Goal: Feedback & Contribution: Submit feedback/report problem

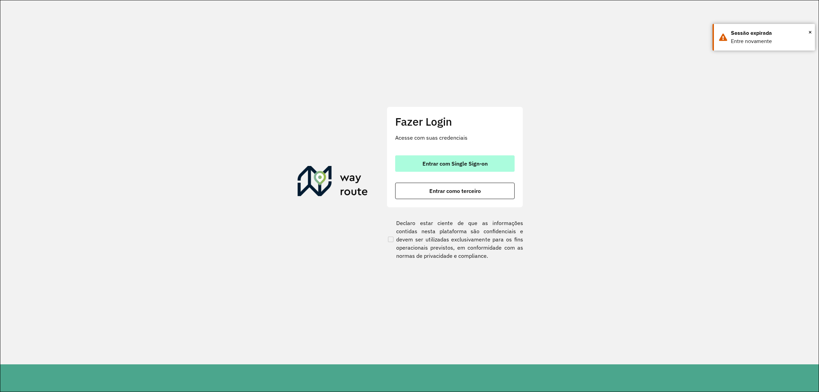
click at [447, 166] on span "Entrar com Single Sign-on" at bounding box center [455, 163] width 65 height 5
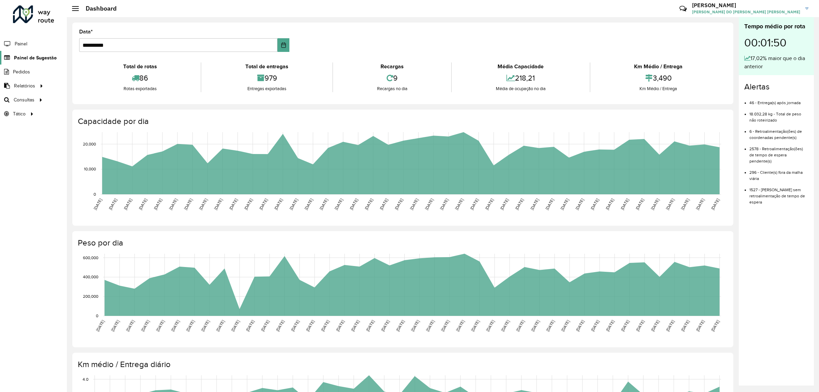
click at [31, 55] on span "Painel de Sugestão" at bounding box center [35, 57] width 43 height 7
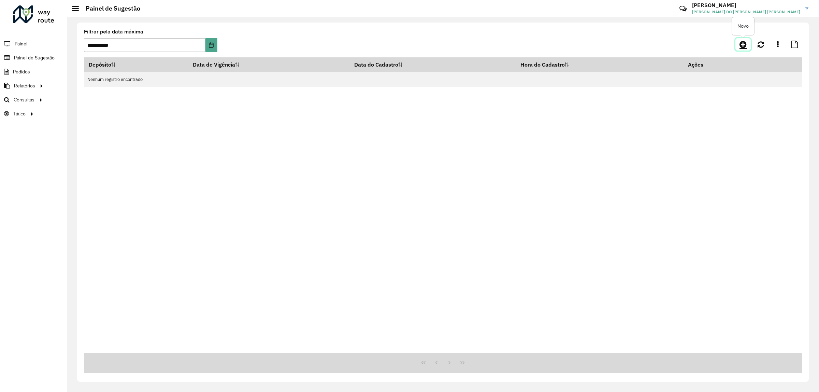
click at [743, 42] on icon at bounding box center [743, 44] width 7 height 8
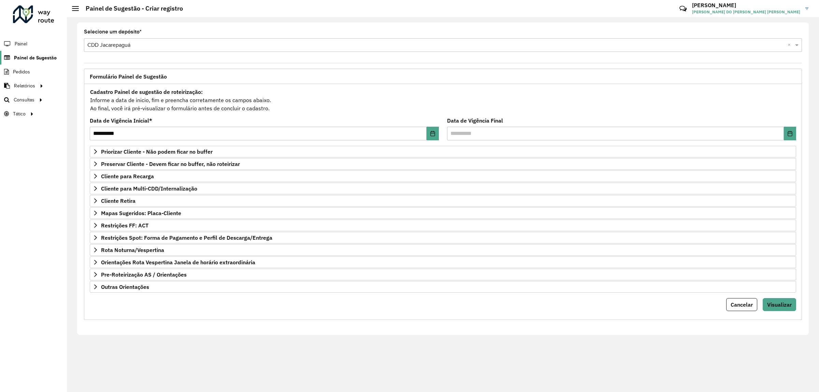
click at [26, 58] on span "Painel de Sugestão" at bounding box center [35, 57] width 43 height 7
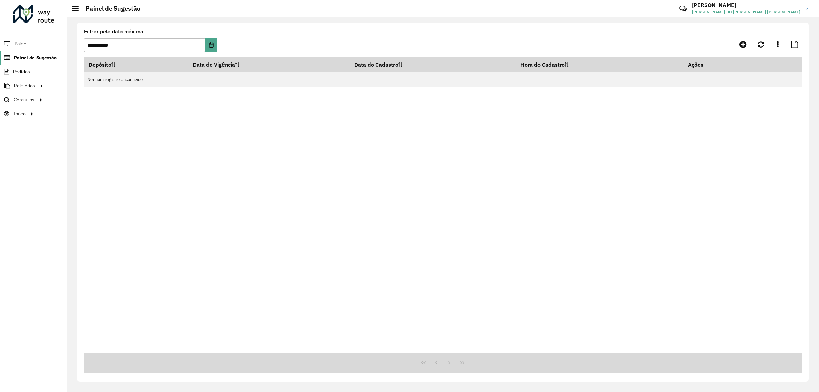
click at [28, 59] on span "Painel de Sugestão" at bounding box center [35, 57] width 43 height 7
click at [746, 45] on icon at bounding box center [743, 44] width 7 height 8
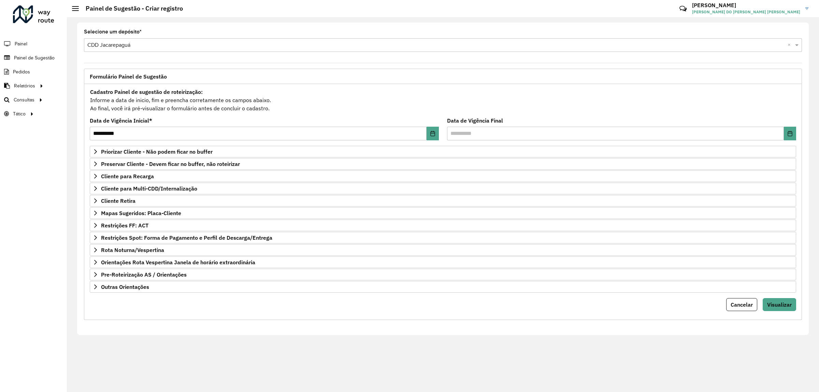
click at [189, 145] on formly-field "**********" at bounding box center [264, 132] width 357 height 28
click at [214, 154] on link "Priorizar Cliente - Não podem ficar no buffer" at bounding box center [443, 152] width 706 height 12
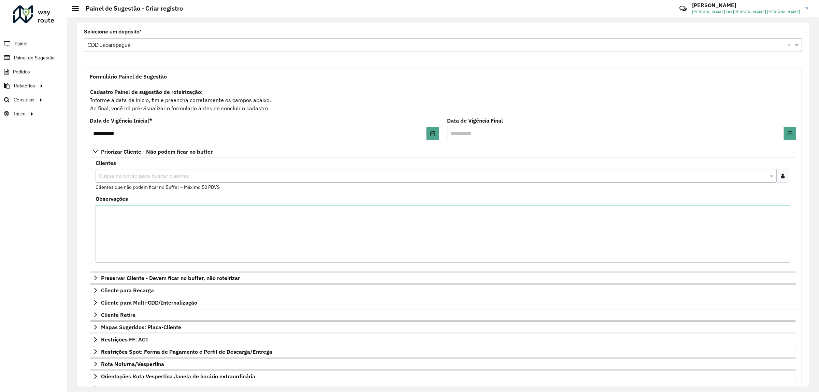
click at [159, 159] on div "Clientes Clique no botão para buscar clientes Clientes que não podem ficar no B…" at bounding box center [443, 214] width 706 height 114
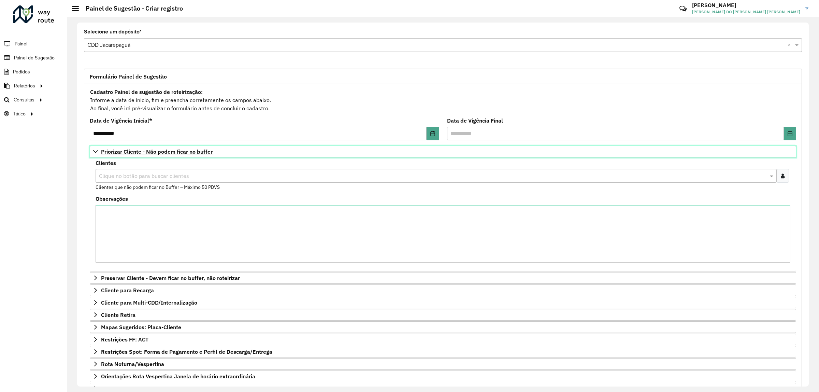
click at [168, 156] on link "Priorizar Cliente - Não podem ficar no buffer" at bounding box center [443, 152] width 706 height 12
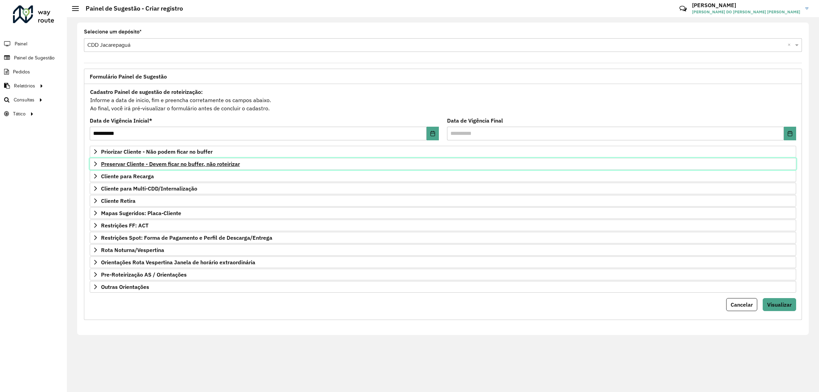
click at [173, 170] on link "Preservar Cliente - Devem ficar no buffer, não roteirizar" at bounding box center [443, 164] width 706 height 12
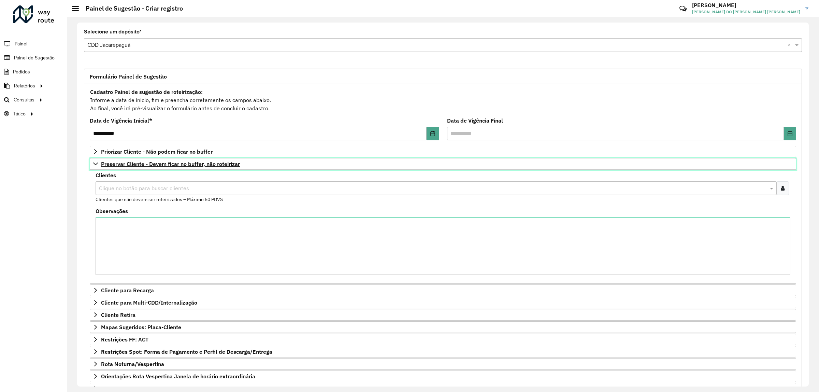
click at [186, 161] on span "Preservar Cliente - Devem ficar no buffer, não roteirizar" at bounding box center [170, 163] width 139 height 5
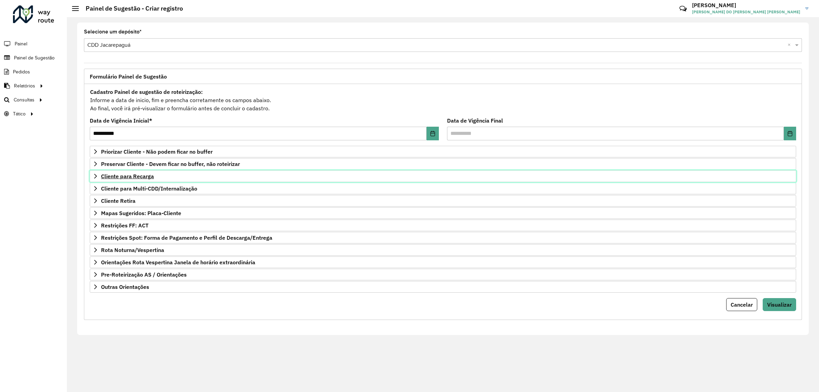
click at [156, 179] on link "Cliente para Recarga" at bounding box center [443, 176] width 706 height 12
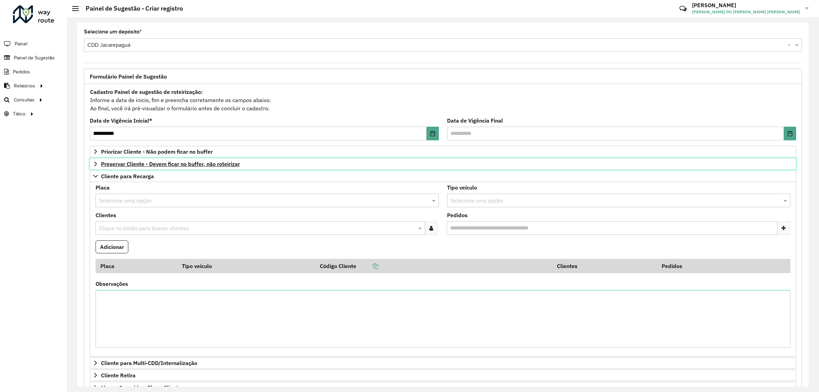
click at [178, 166] on span "Preservar Cliente - Devem ficar no buffer, não roteirizar" at bounding box center [170, 163] width 139 height 5
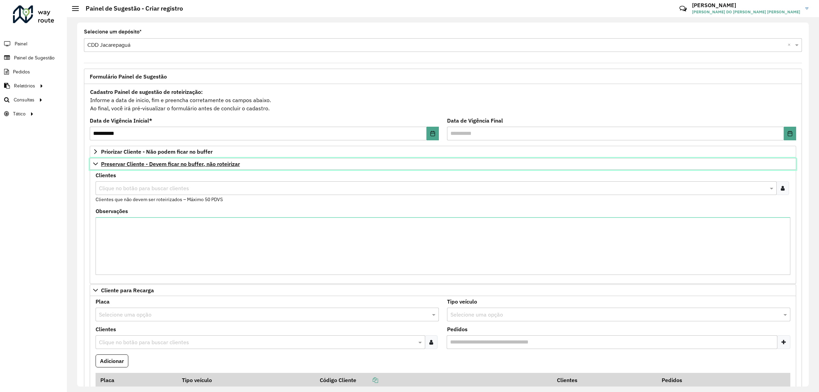
click at [142, 166] on span "Preservar Cliente - Devem ficar no buffer, não roteirizar" at bounding box center [170, 163] width 139 height 5
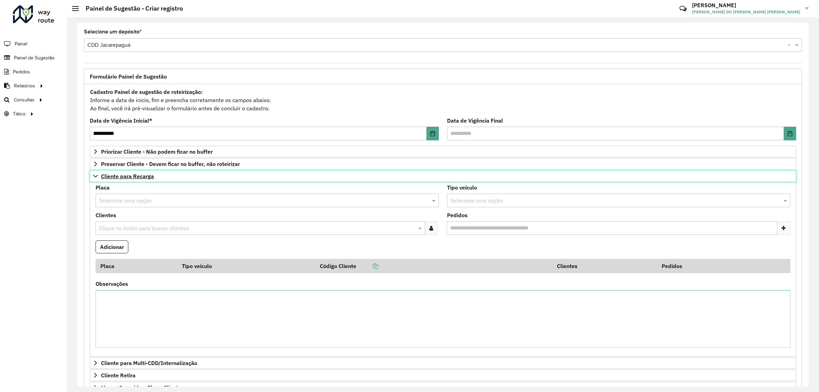
click at [142, 179] on span "Cliente para Recarga" at bounding box center [127, 175] width 53 height 5
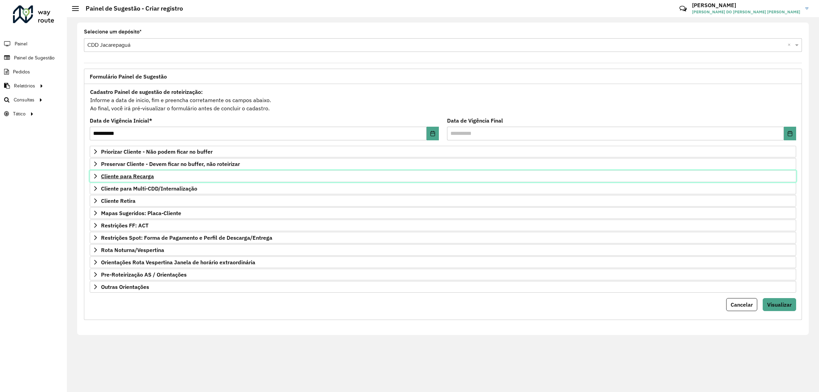
click at [147, 175] on span "Cliente para Recarga" at bounding box center [127, 175] width 53 height 5
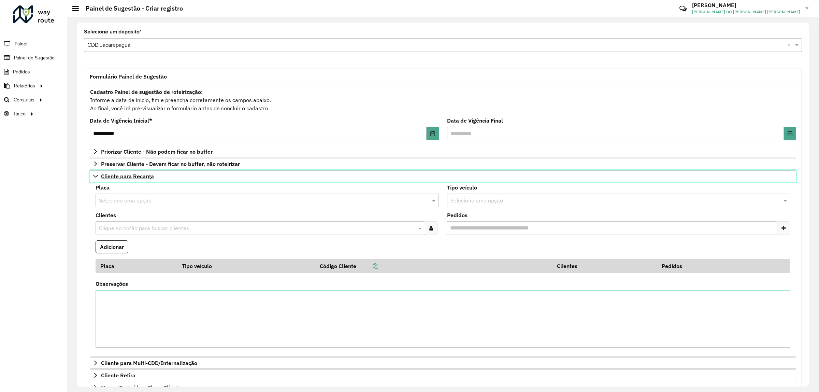
click at [126, 174] on span "Cliente para Recarga" at bounding box center [127, 175] width 53 height 5
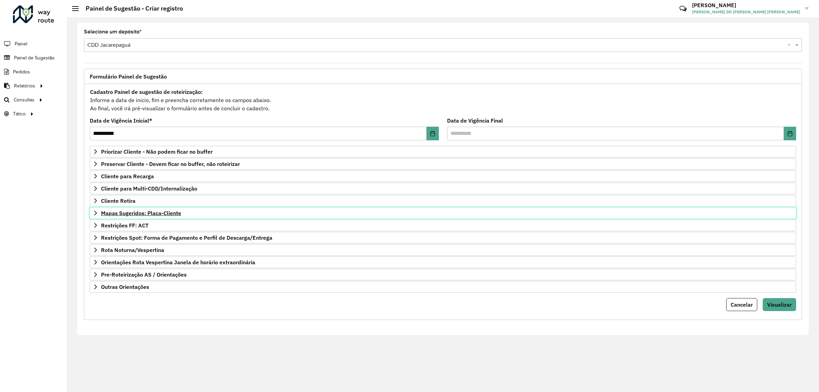
click at [155, 219] on link "Mapas Sugeridos: Placa-Cliente" at bounding box center [443, 213] width 706 height 12
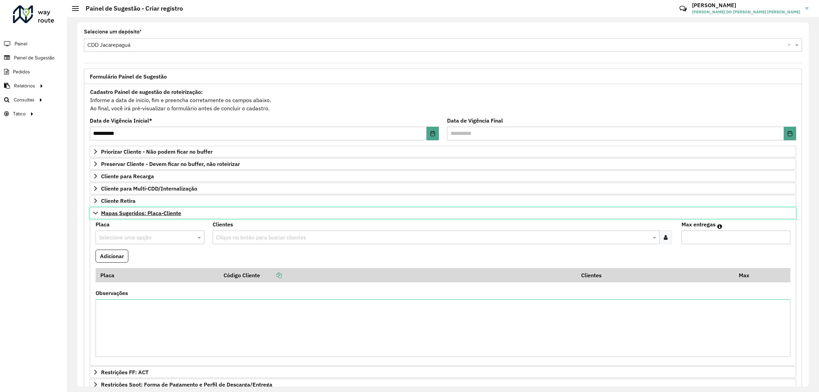
click at [151, 213] on span "Mapas Sugeridos: Placa-Cliente" at bounding box center [141, 212] width 80 height 5
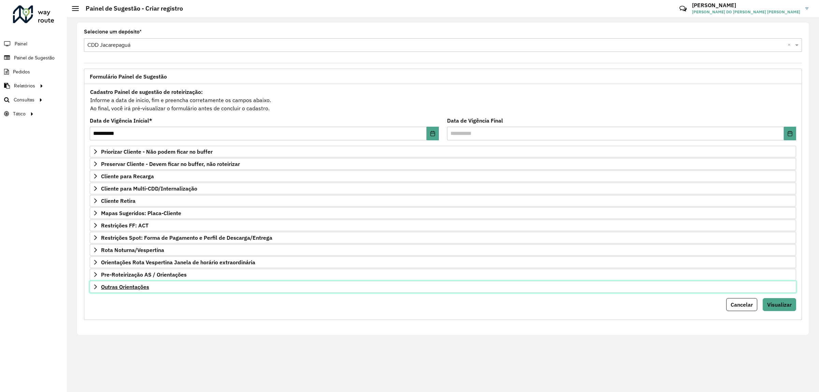
click at [143, 287] on span "Outras Orientações" at bounding box center [125, 286] width 48 height 5
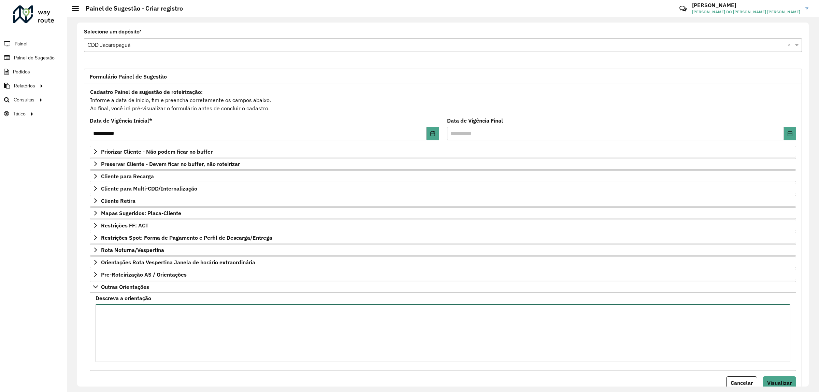
click at [138, 320] on textarea "Descreva a orientação" at bounding box center [443, 333] width 695 height 58
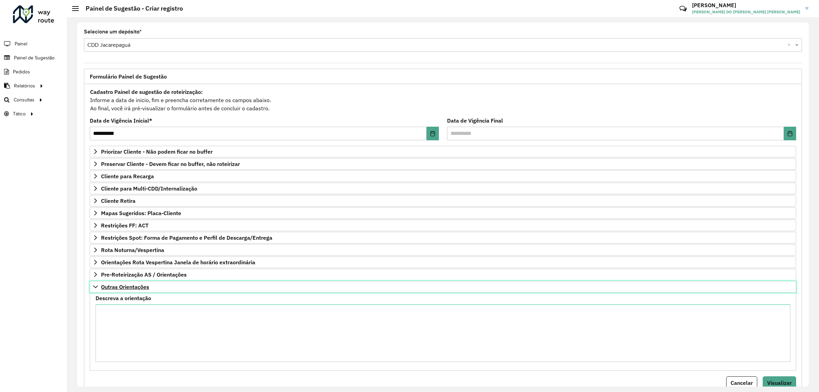
click at [140, 285] on span "Outras Orientações" at bounding box center [125, 286] width 48 height 5
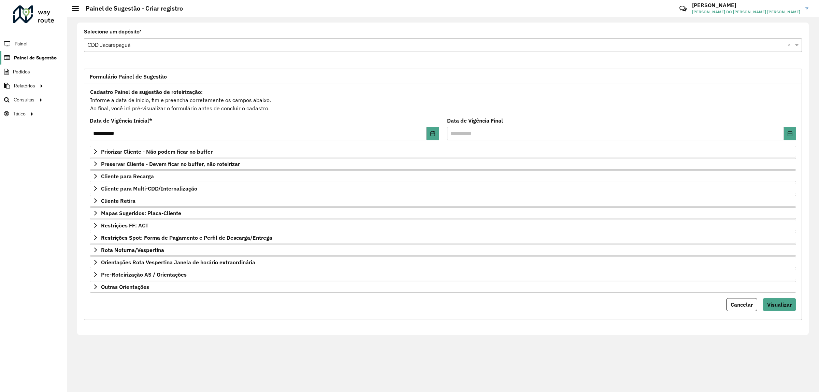
click at [31, 57] on span "Painel de Sugestão" at bounding box center [35, 57] width 43 height 7
